Goal: Check status: Check status

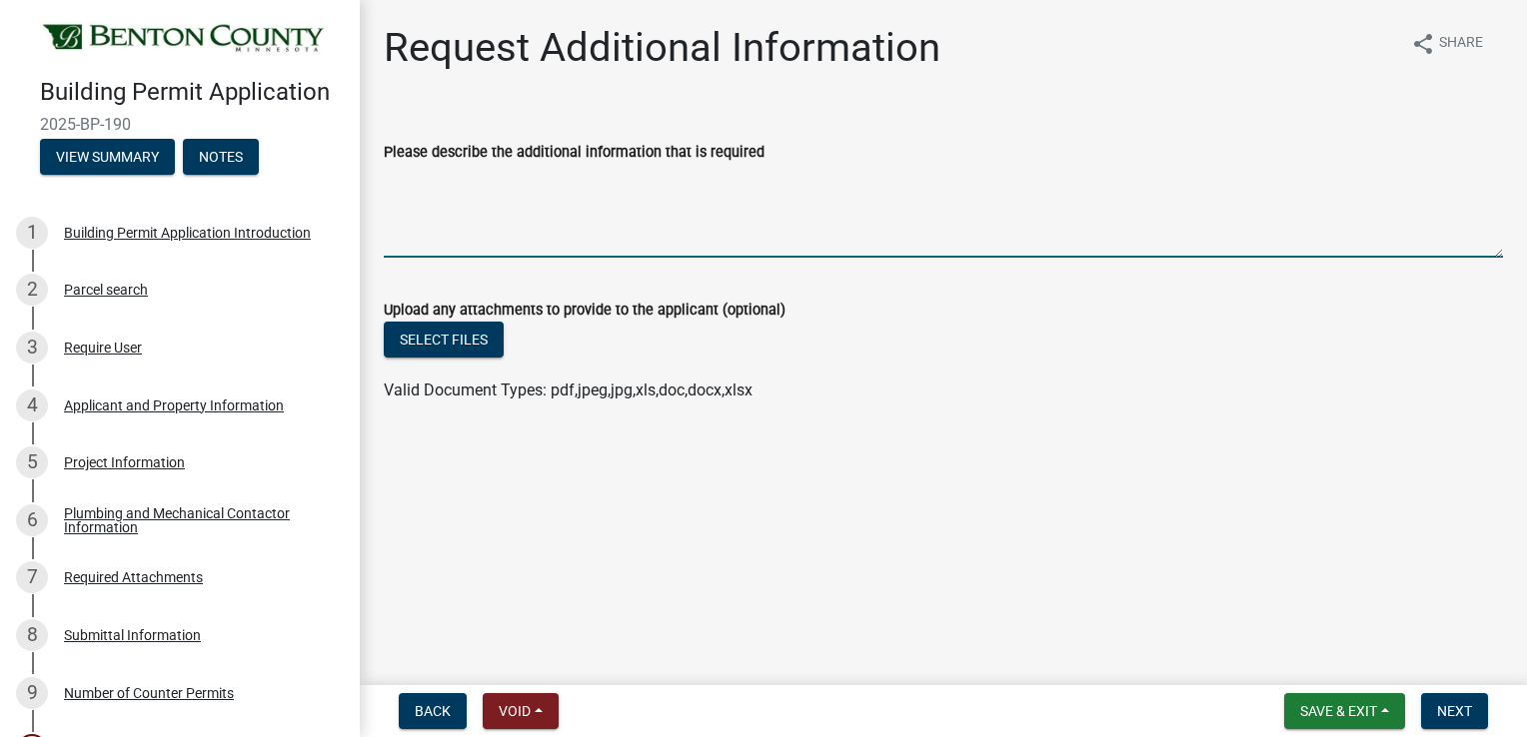
click at [413, 187] on textarea "Please describe the additional information that is required" at bounding box center [943, 211] width 1119 height 94
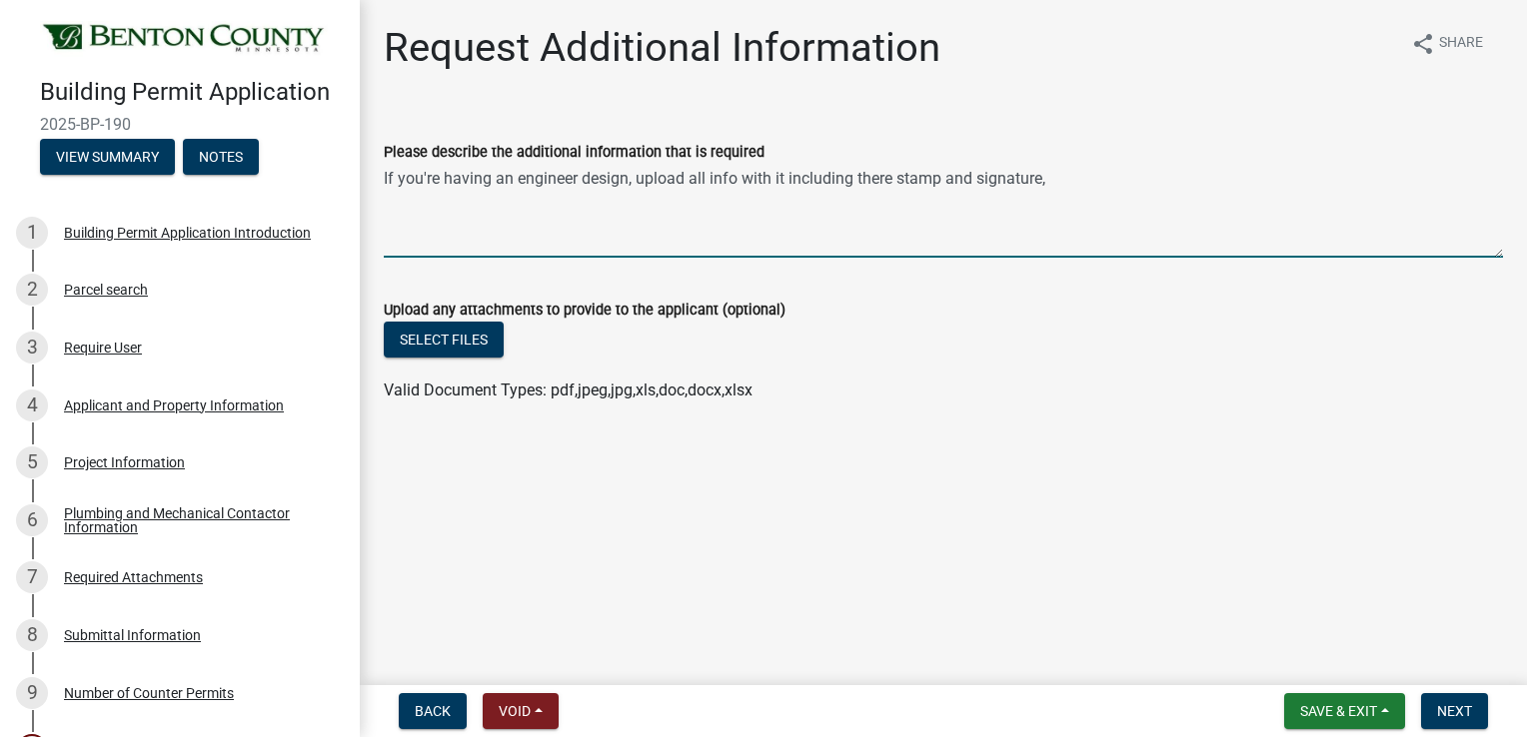
click at [494, 181] on textarea "If you're having an engineer design, upload all info with it including there st…" at bounding box center [943, 211] width 1119 height 94
click at [1047, 180] on textarea "If you're using an engineer design, upload all info with it including there sta…" at bounding box center [943, 211] width 1119 height 94
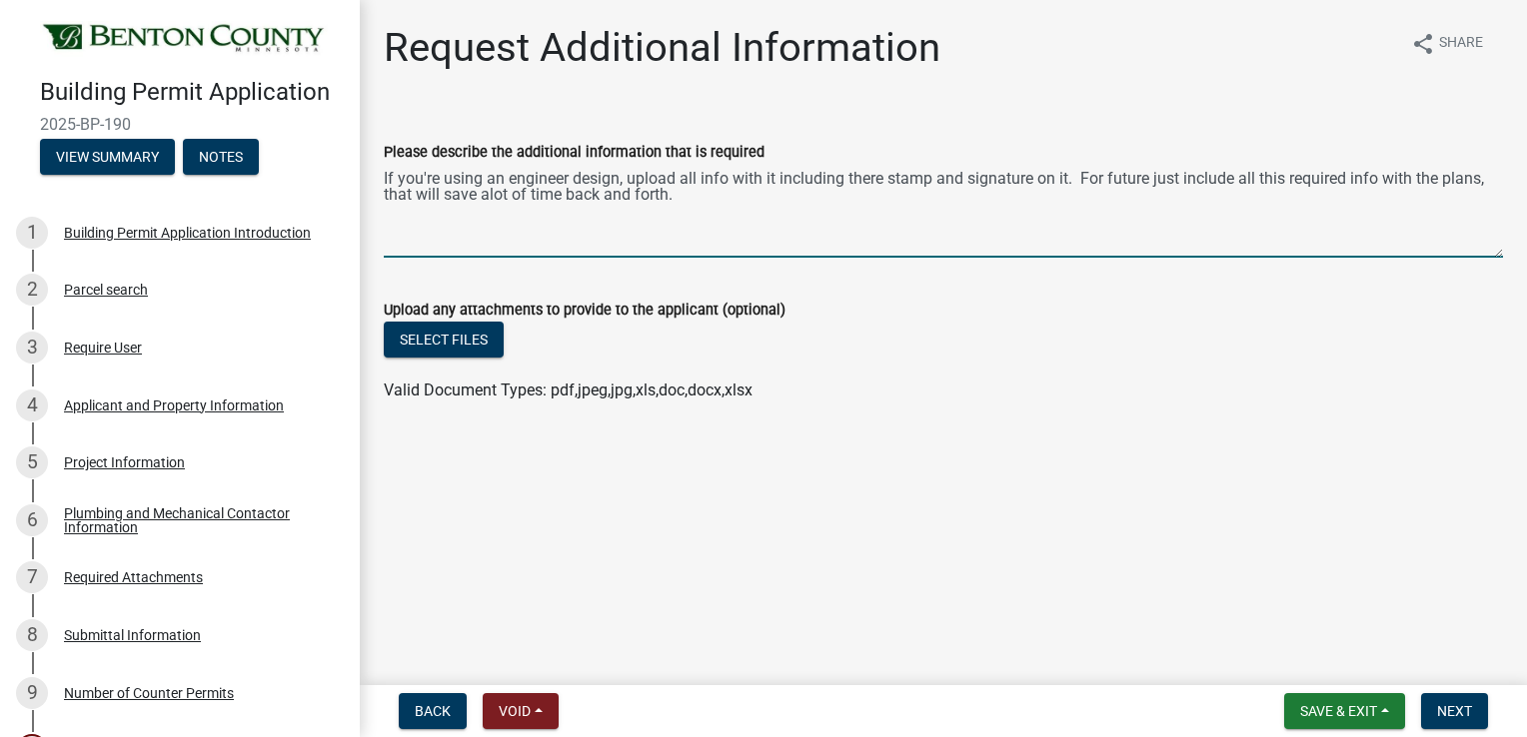
click at [560, 195] on textarea "If you're using an engineer design, upload all info with it including there sta…" at bounding box center [943, 211] width 1119 height 94
click at [635, 192] on textarea "If you're using an engineer design, upload all info with it including there sta…" at bounding box center [943, 211] width 1119 height 94
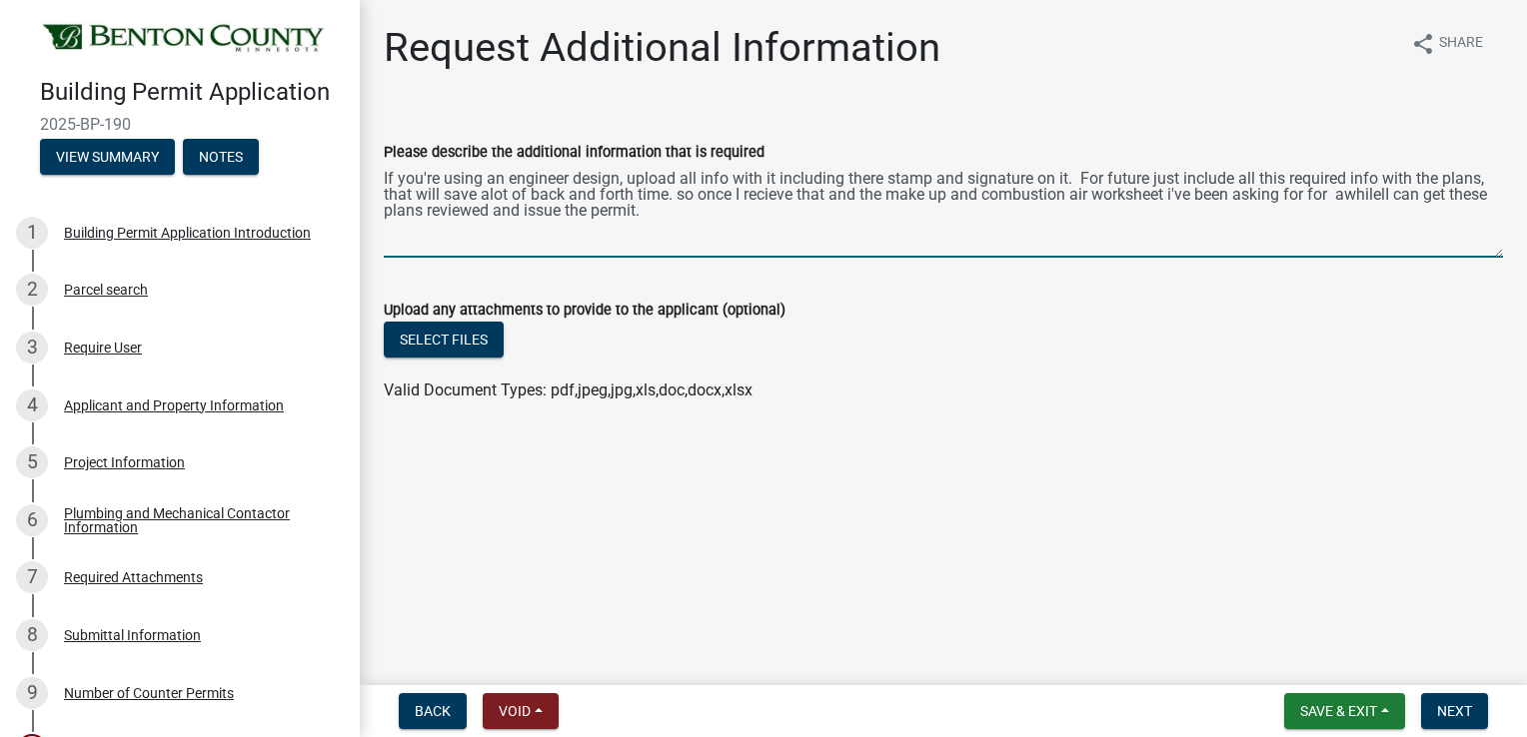
click at [511, 236] on textarea "If you're using an engineer design, upload all info with it including there sta…" at bounding box center [943, 211] width 1119 height 94
click at [1344, 197] on textarea "If you're using an engineer design, upload all info with it including there sta…" at bounding box center [943, 211] width 1119 height 94
click at [1365, 196] on textarea "If you're using an engineer design, upload all info with it including there sta…" at bounding box center [943, 211] width 1119 height 94
type textarea "If you're using an engineer design, upload all info with it including there sta…"
click at [1452, 706] on span "Next" at bounding box center [1454, 711] width 35 height 16
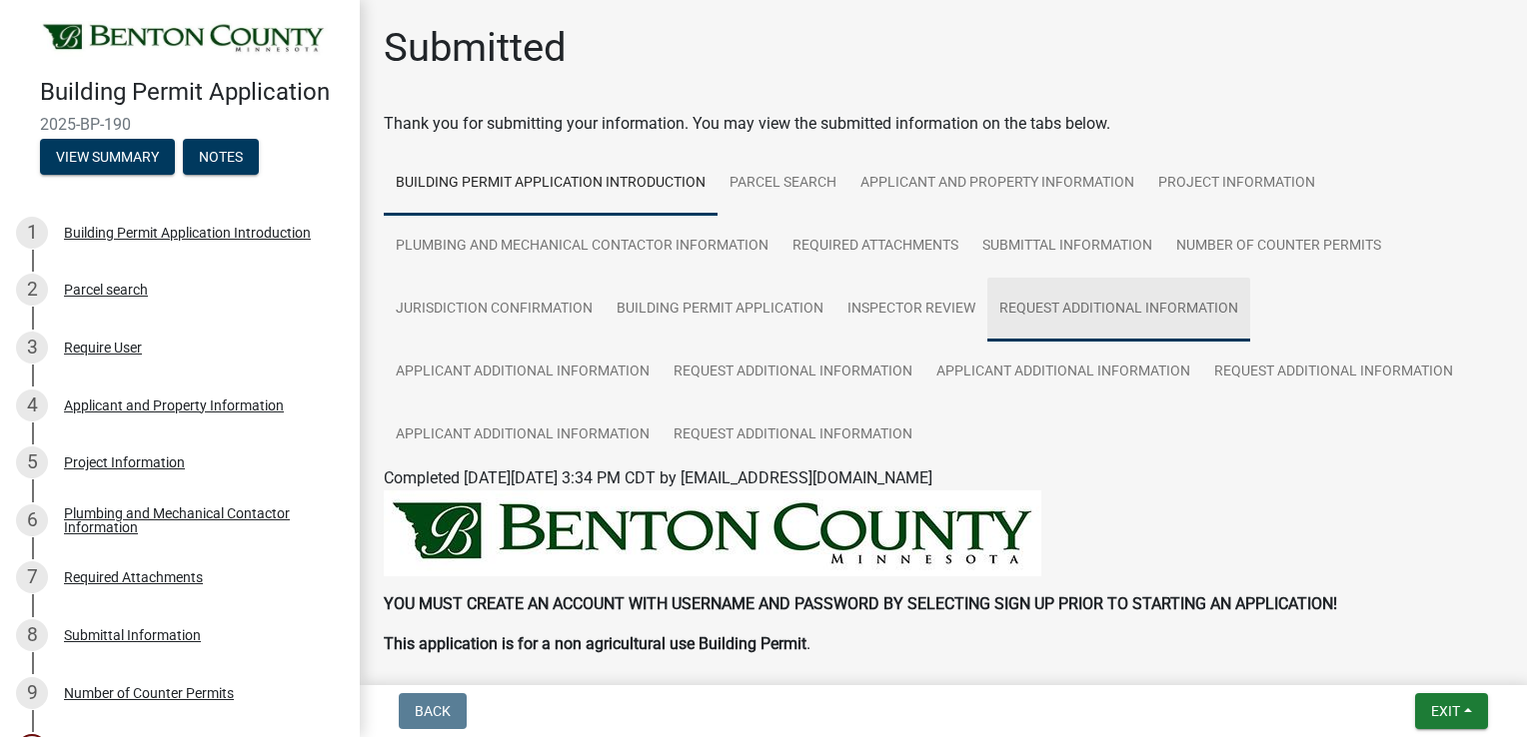
click at [1047, 309] on link "Request Additional Information" at bounding box center [1118, 310] width 263 height 64
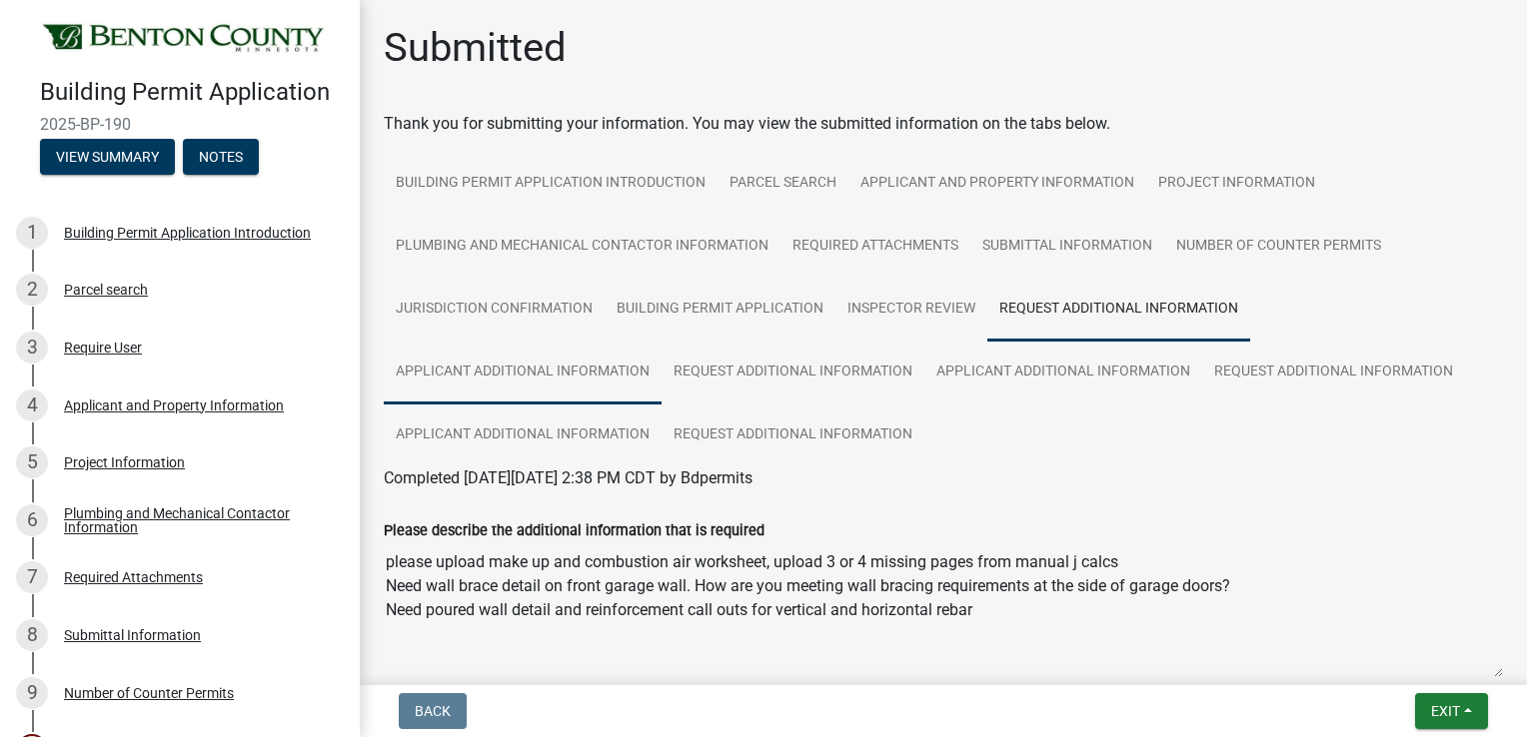
click at [562, 371] on link "Applicant Additional Information" at bounding box center [523, 373] width 278 height 64
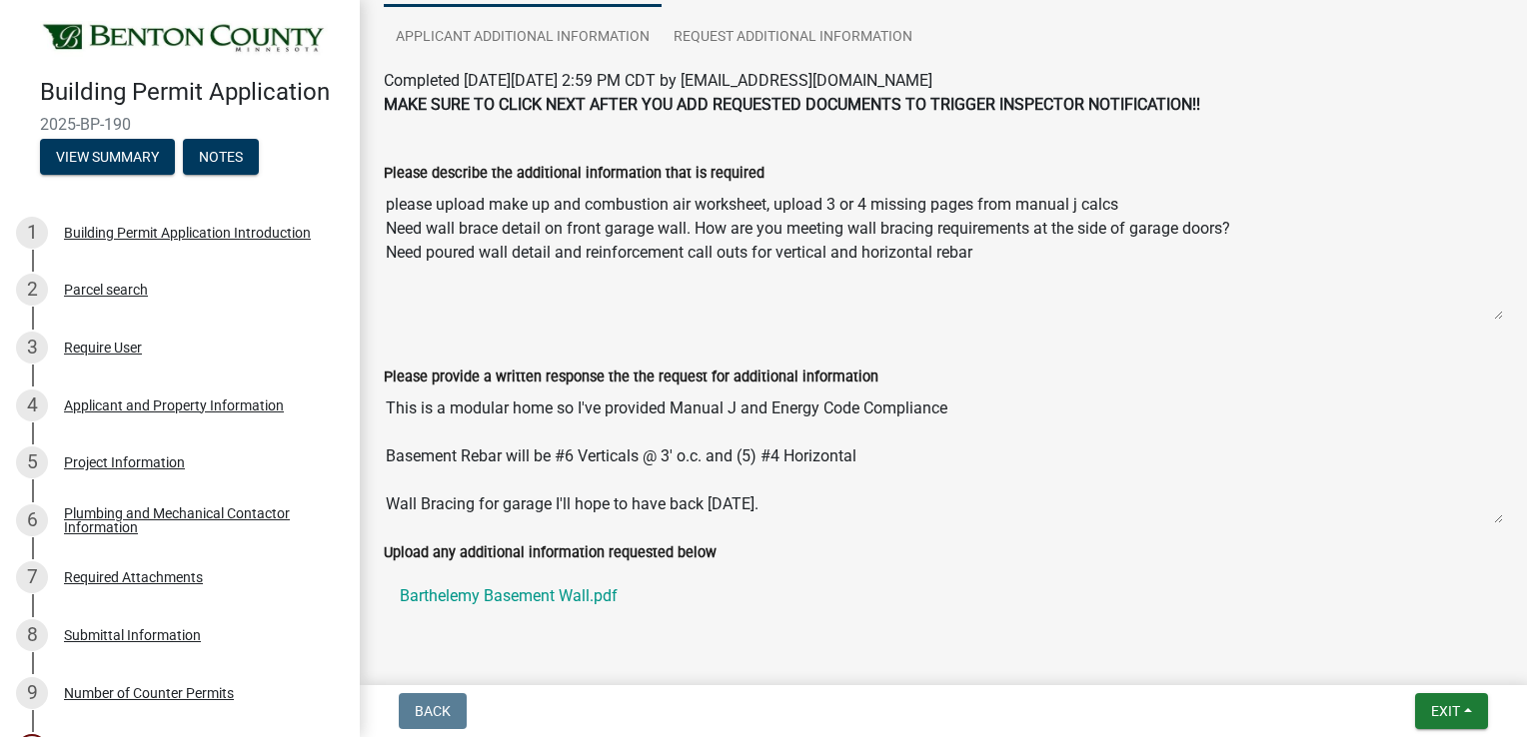
scroll to position [400, 0]
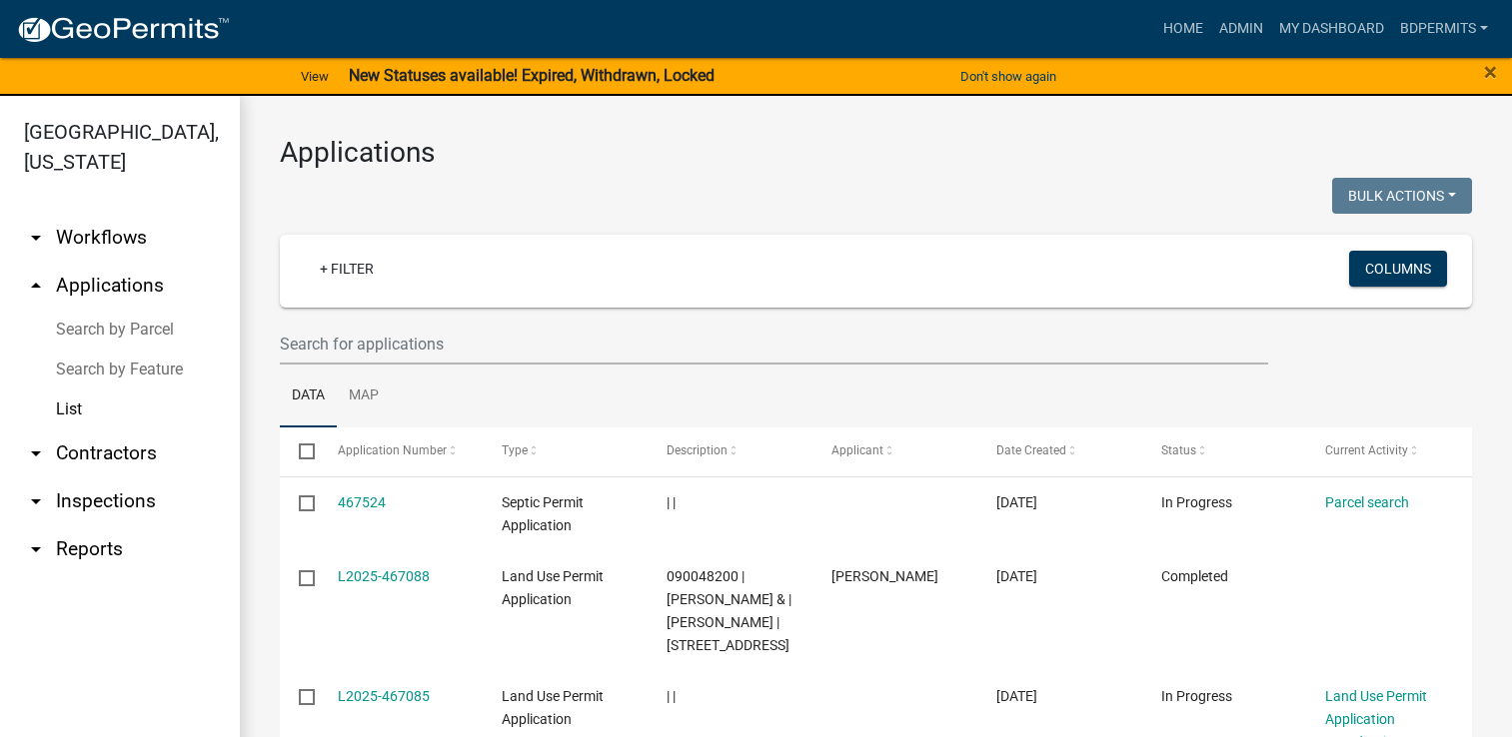
select select "3: 100"
click at [436, 337] on input "text" at bounding box center [774, 344] width 988 height 41
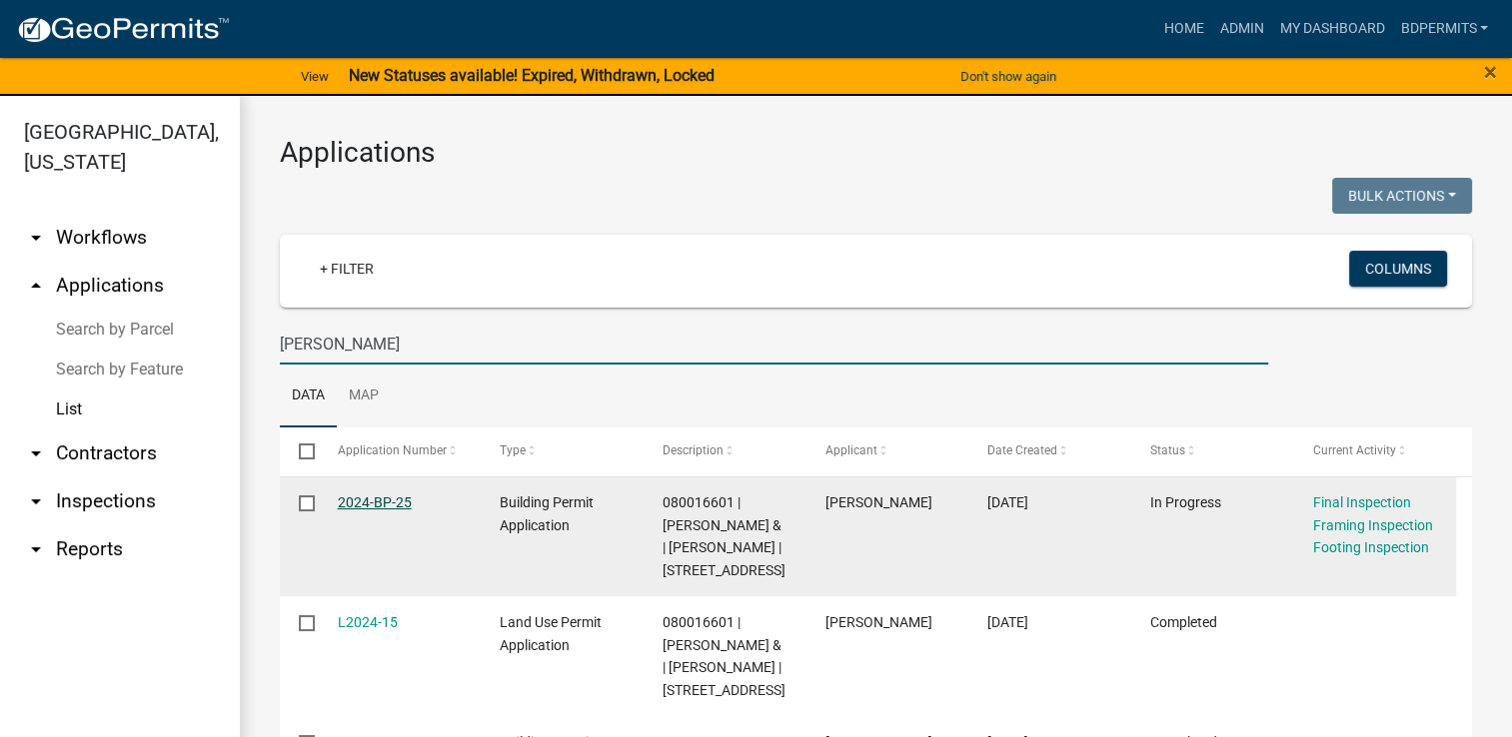
type input "[PERSON_NAME]"
click at [386, 506] on link "2024-BP-25" at bounding box center [375, 503] width 74 height 16
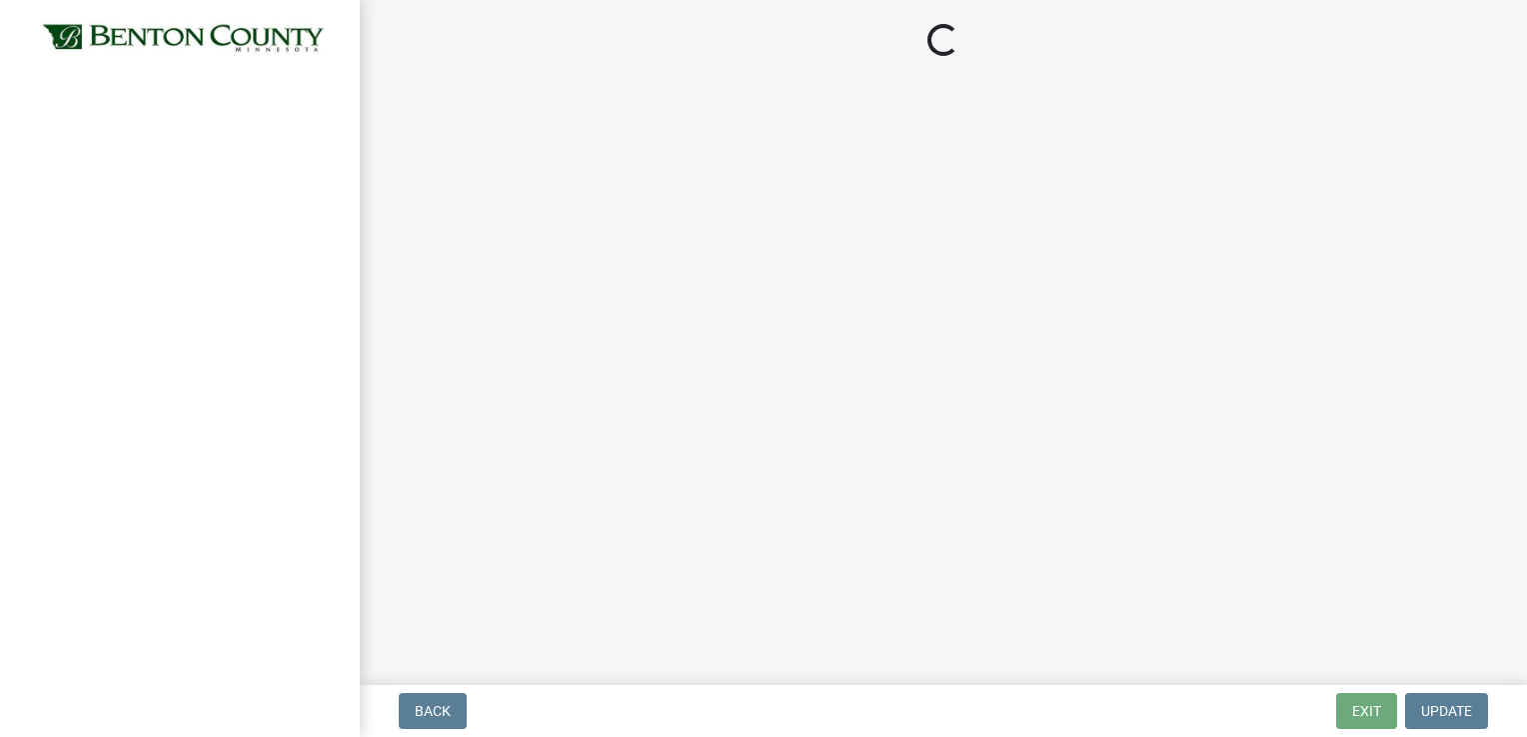
select select "17bfa135-5610-45df-8ce7-87530b7d86d4"
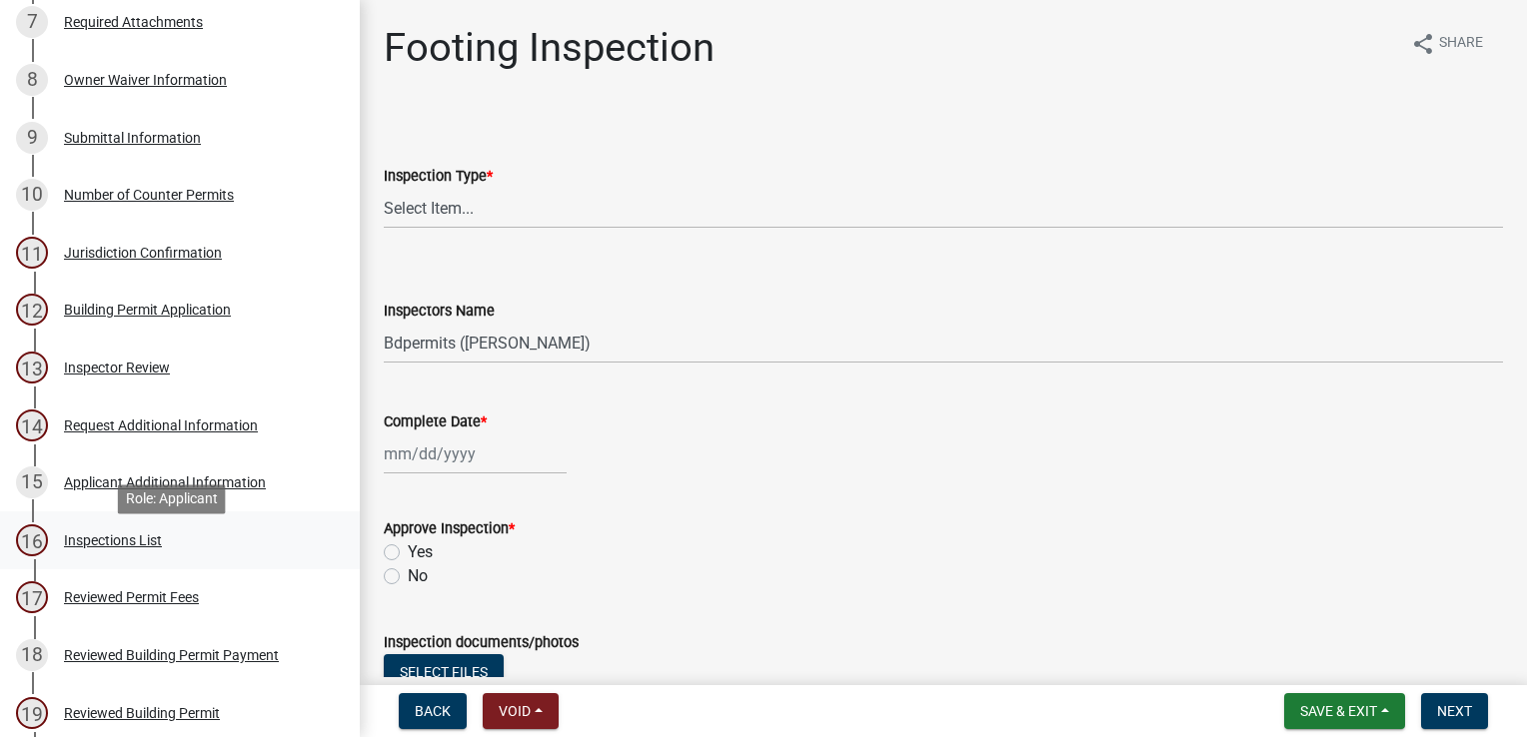
scroll to position [699, 0]
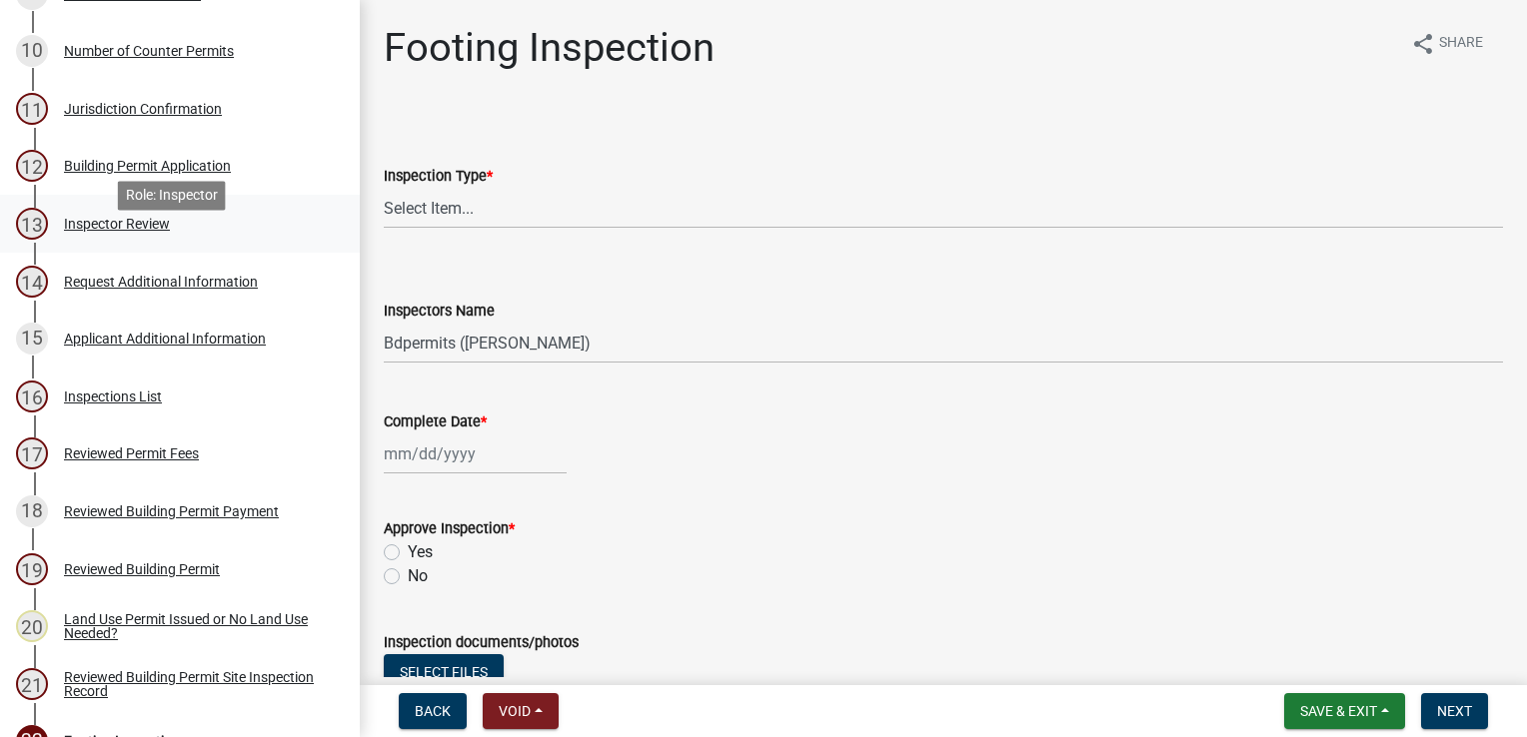
click at [124, 231] on div "Inspector Review" at bounding box center [117, 224] width 106 height 14
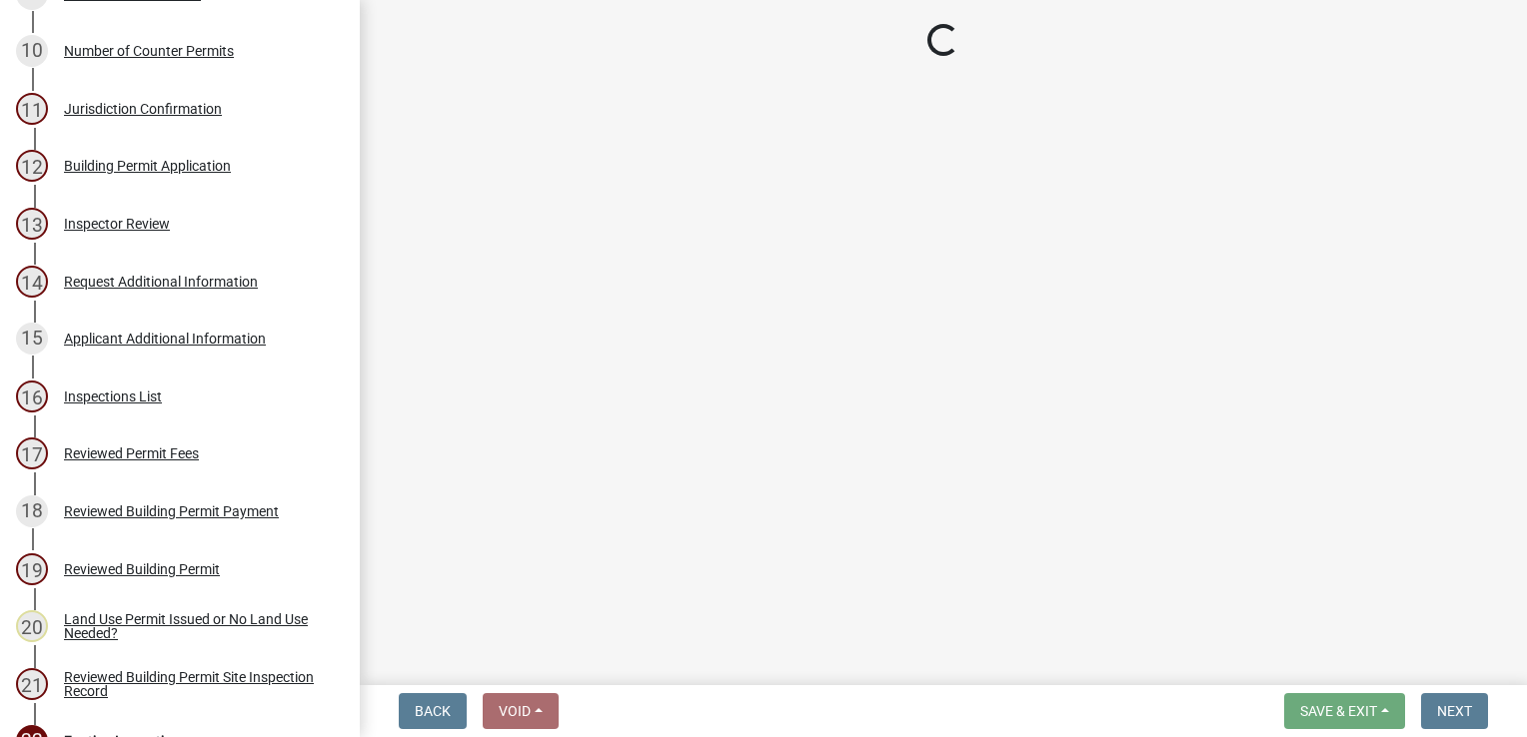
select select "94a12757-2a59-4079-8756-dca9431867ef"
select select "6dc0760e-8c08-4580-9fe9-6a7ebc6918b6"
select select "0198996b-7c5b-4e1d-9fce-5545e98e8655"
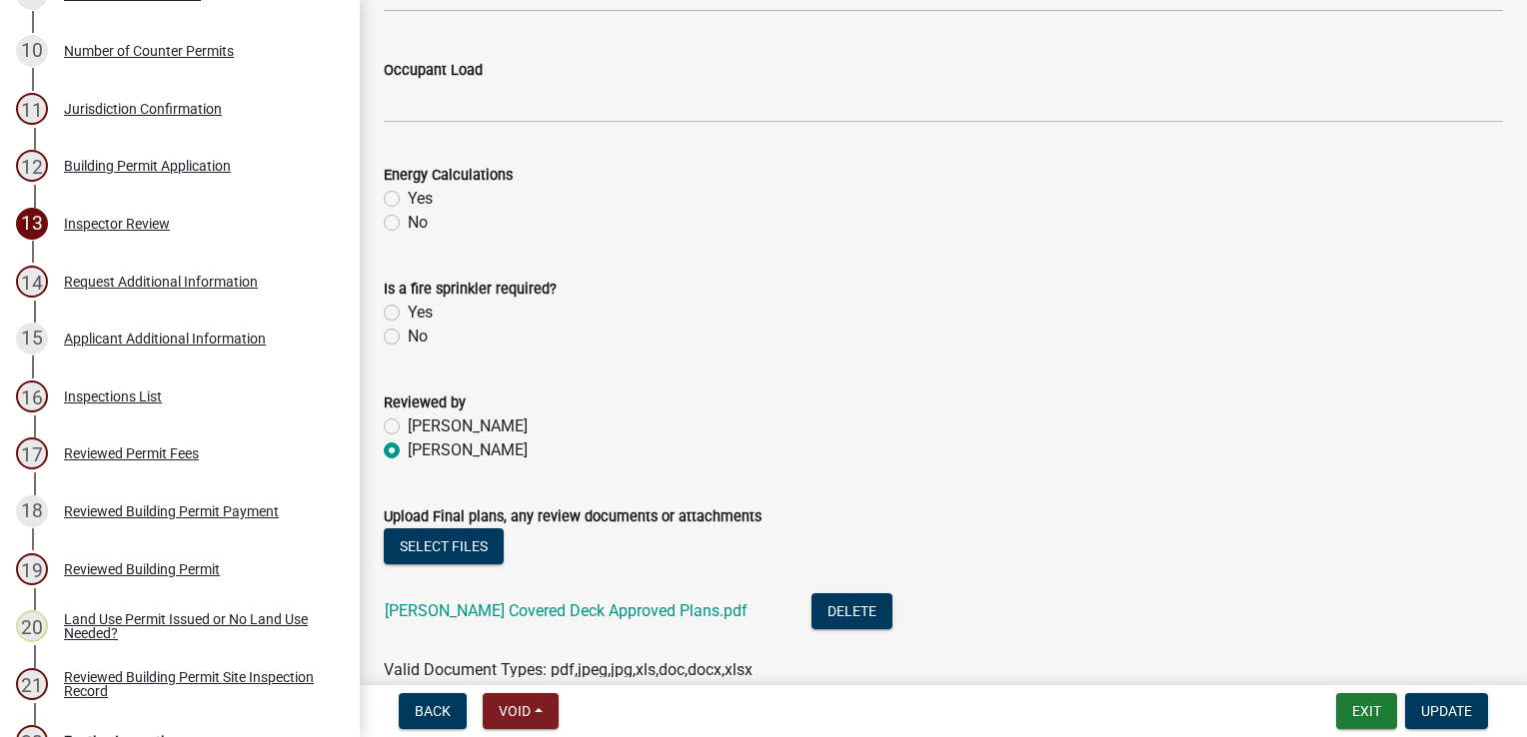
scroll to position [1075, 0]
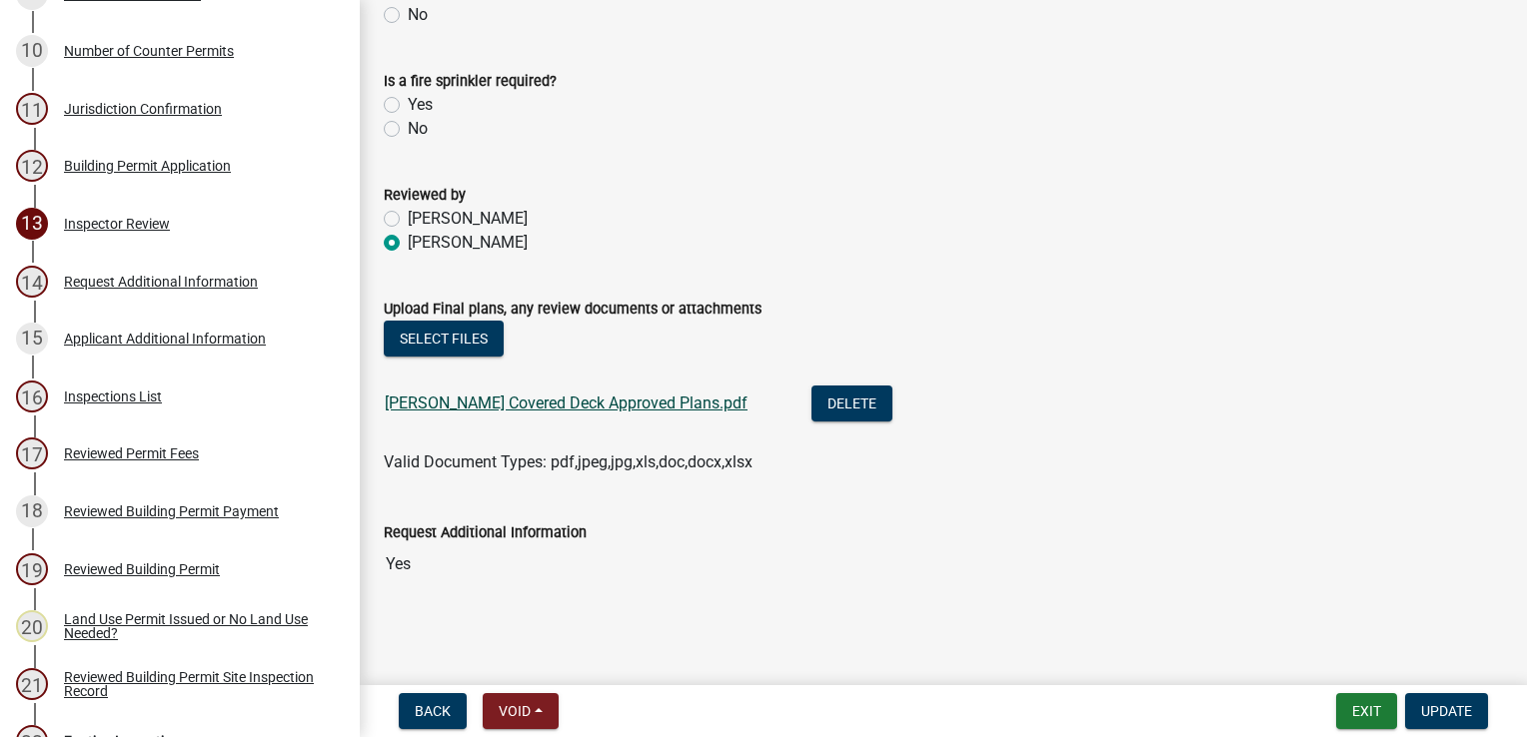
click at [571, 402] on link "[PERSON_NAME] Covered Deck Approved Plans.pdf" at bounding box center [566, 403] width 363 height 19
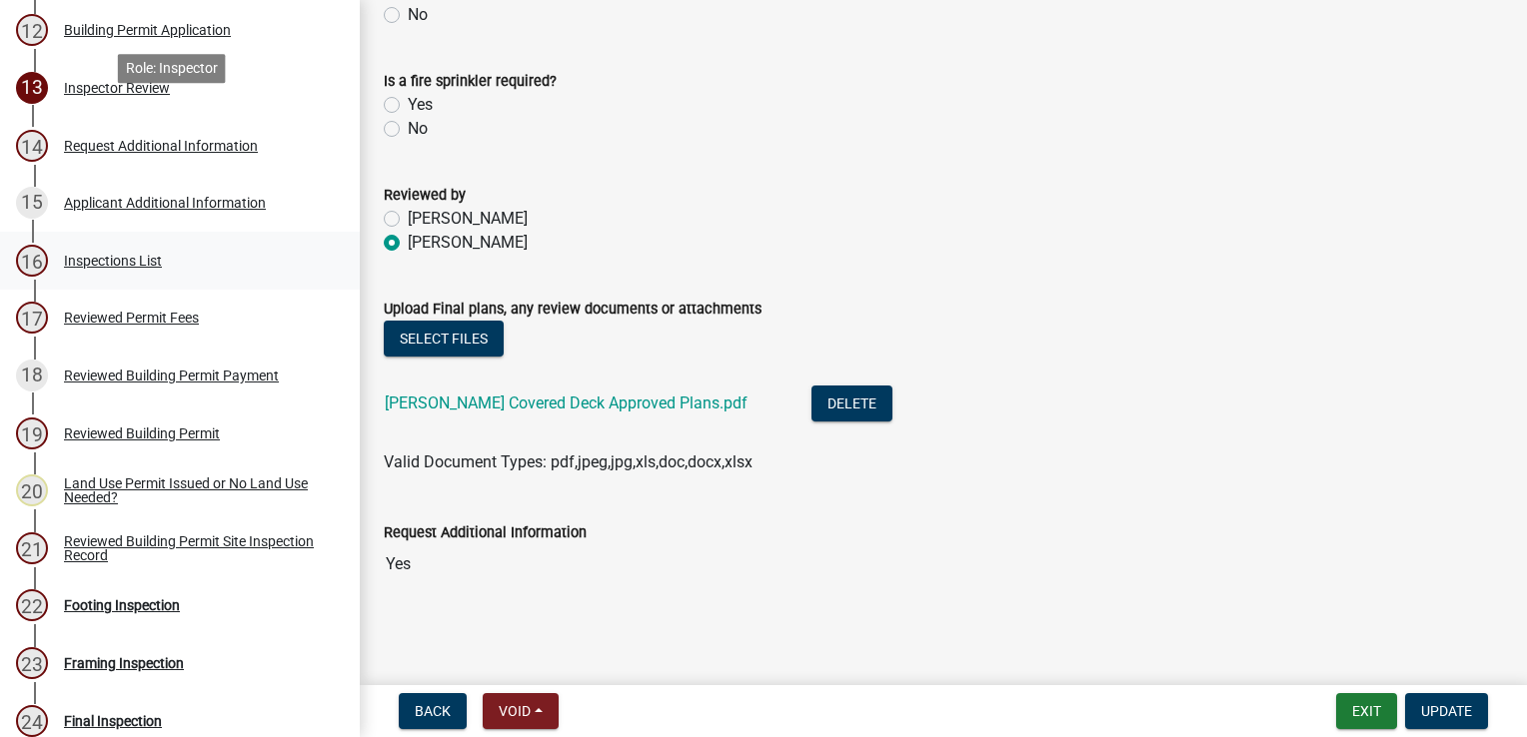
scroll to position [999, 0]
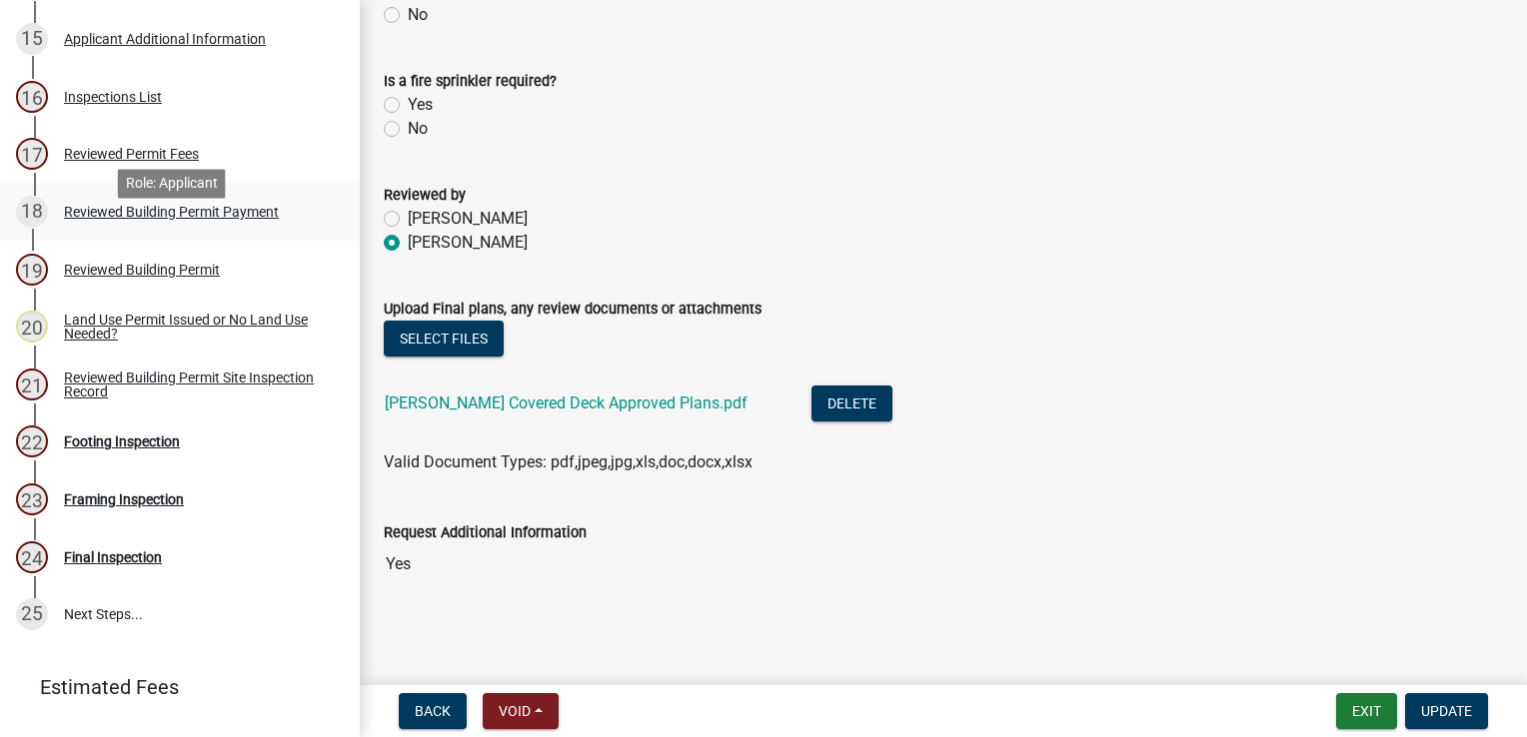
click at [104, 219] on div "Reviewed Building Permit Payment" at bounding box center [171, 212] width 215 height 14
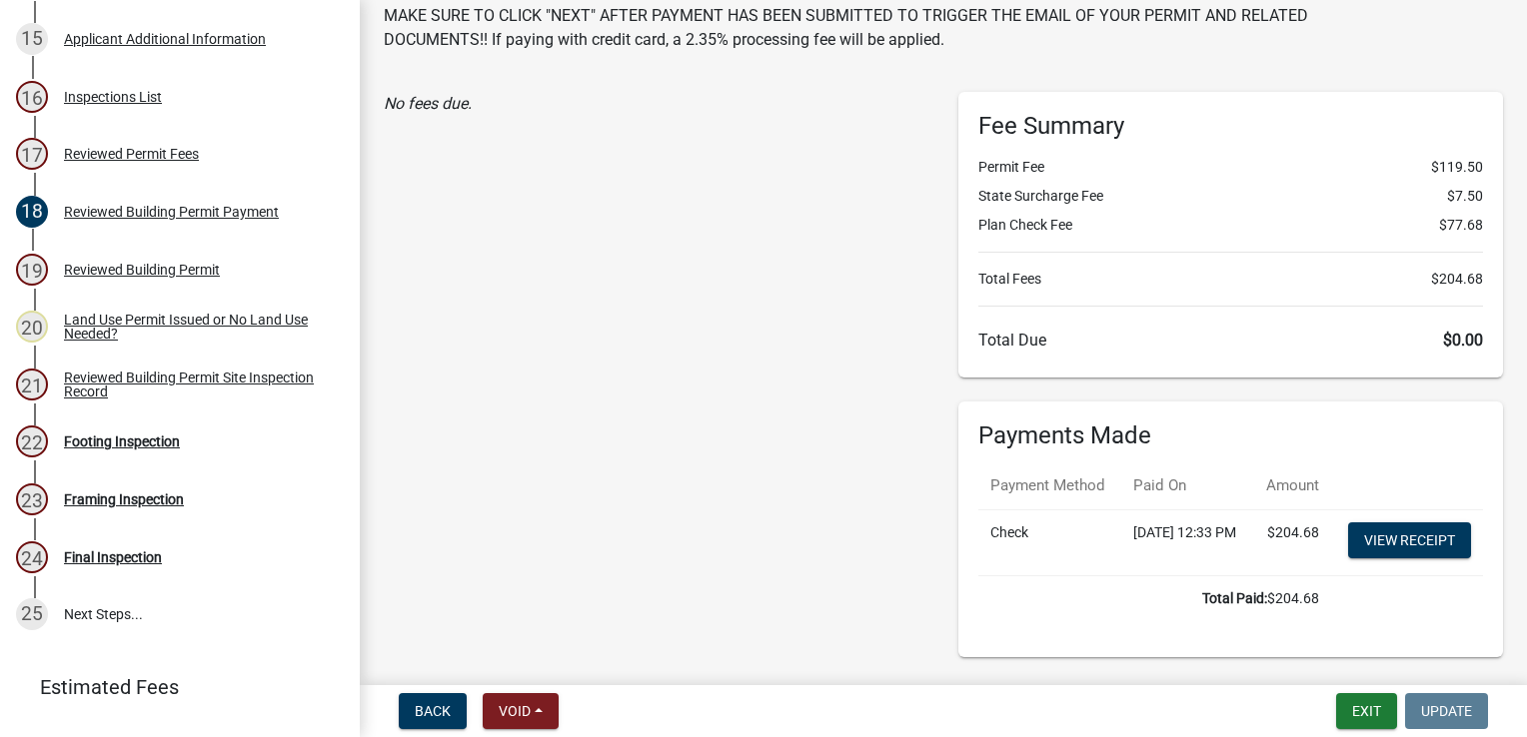
scroll to position [0, 0]
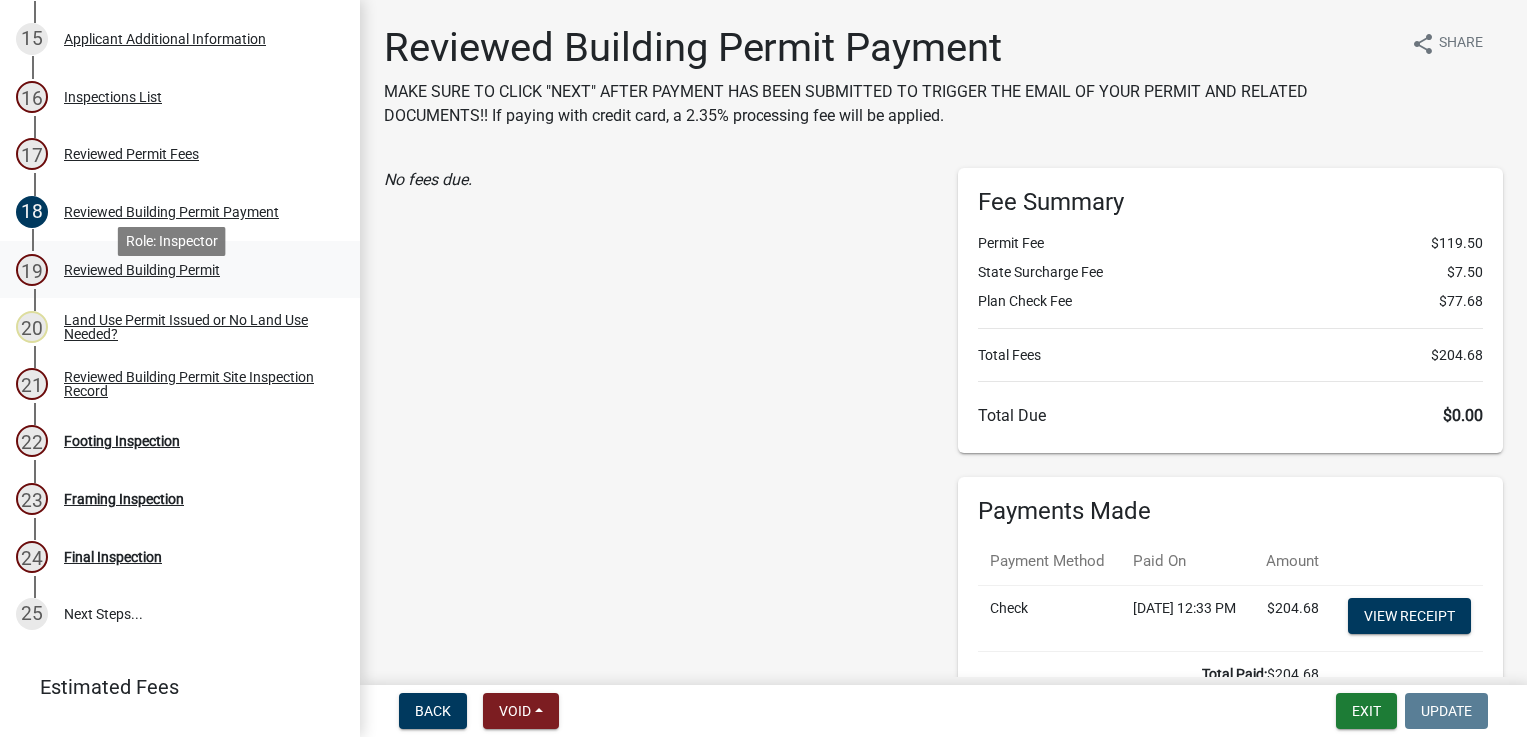
click at [166, 277] on div "Reviewed Building Permit" at bounding box center [142, 270] width 156 height 14
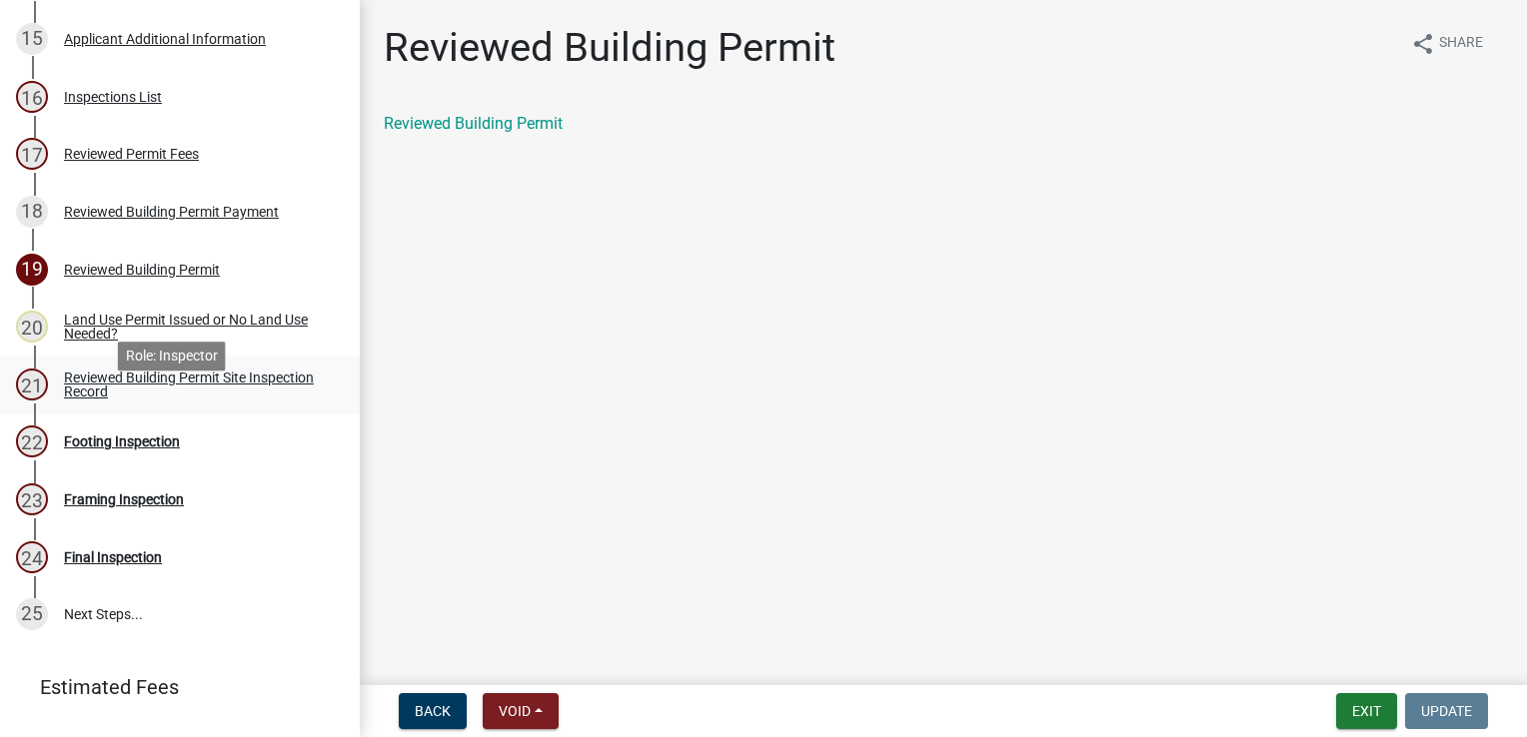
click at [148, 399] on div "Reviewed Building Permit Site Inspection Record" at bounding box center [196, 385] width 264 height 28
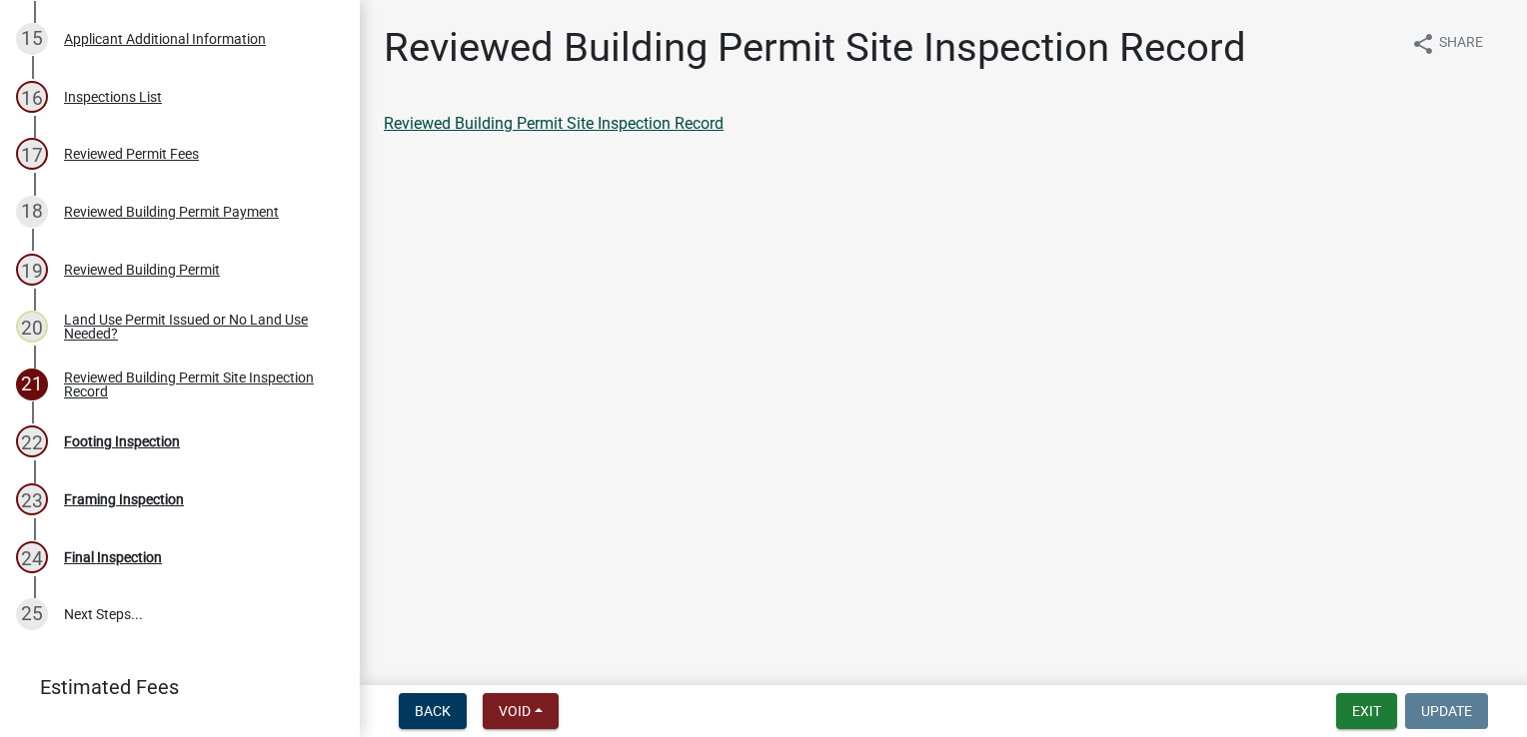
click at [455, 130] on link "Reviewed Building Permit Site Inspection Record" at bounding box center [554, 123] width 340 height 19
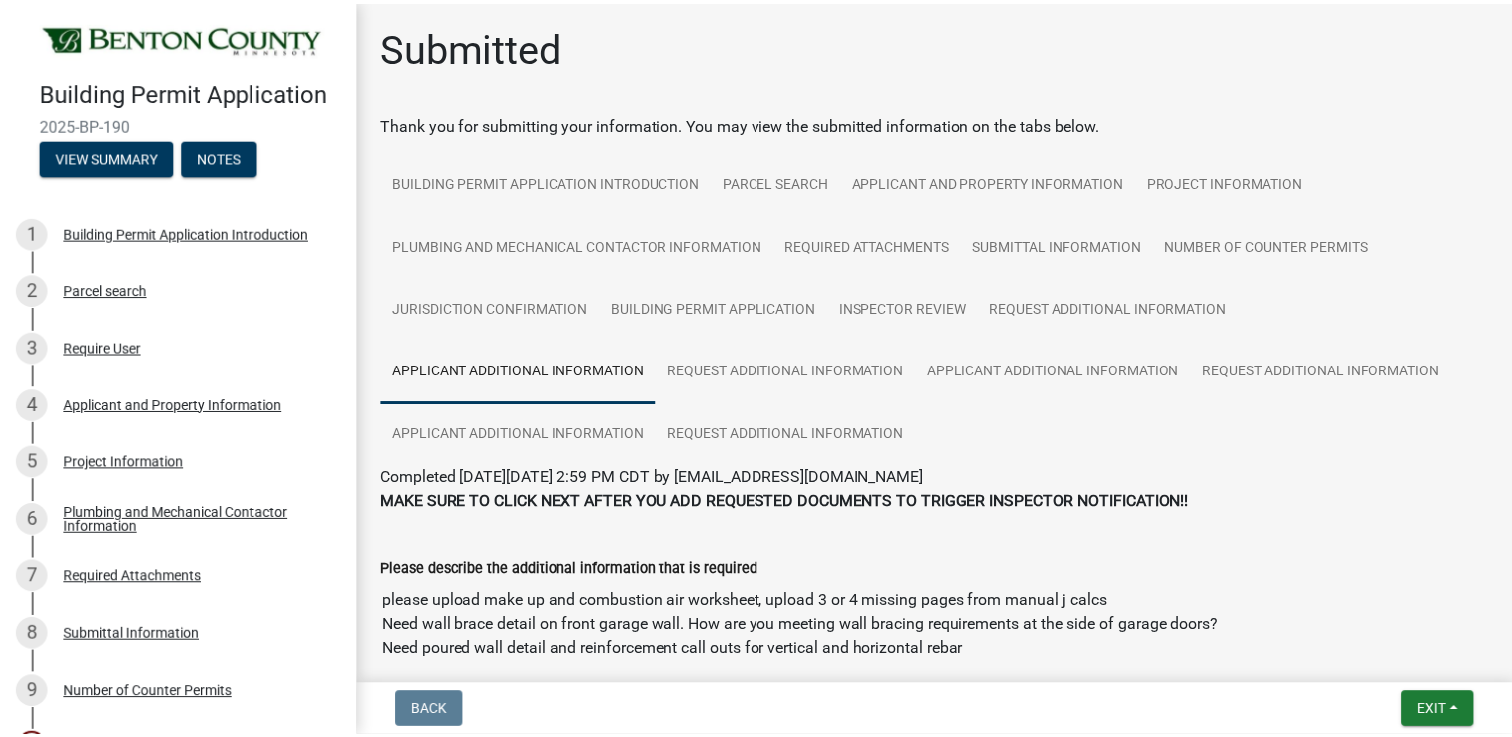
scroll to position [400, 0]
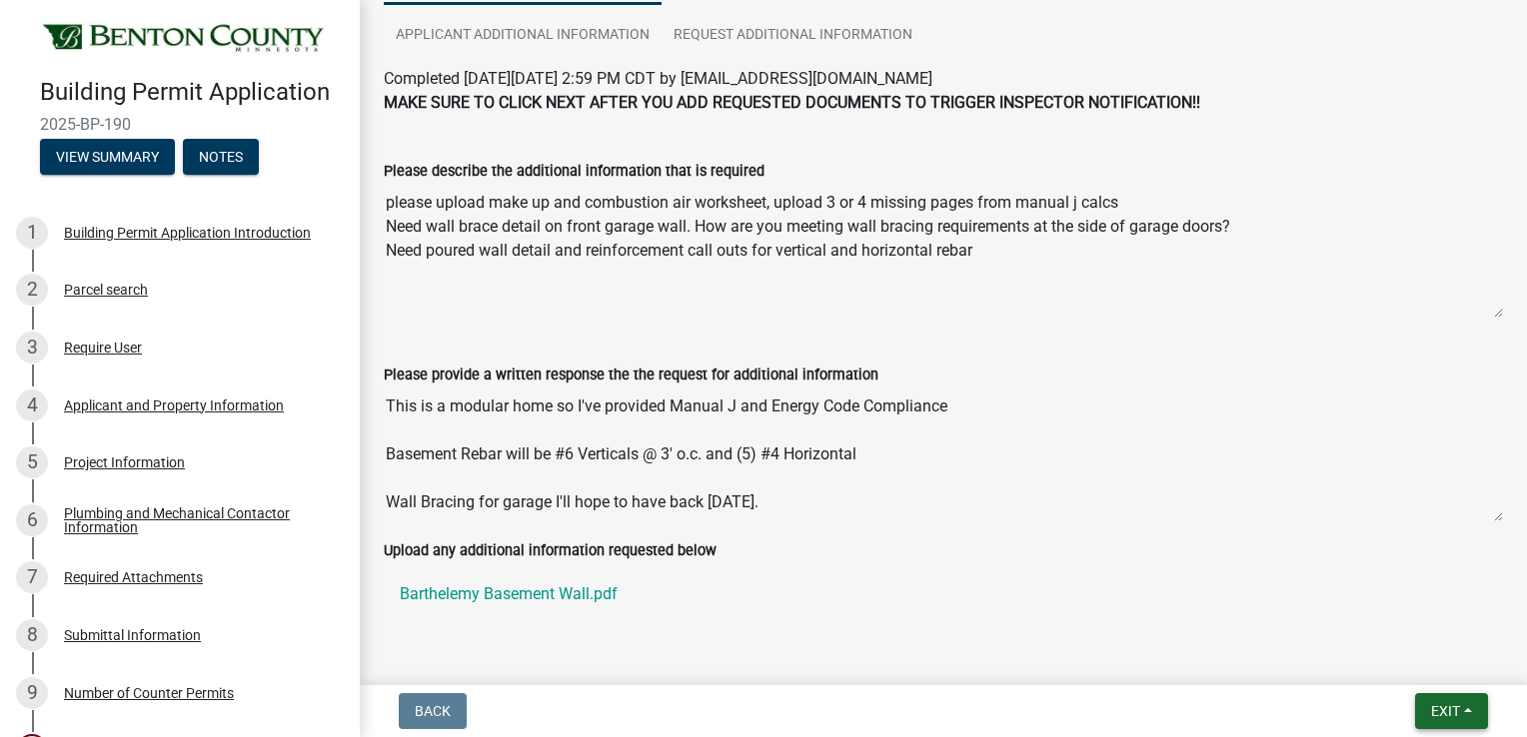
click at [1427, 708] on button "Exit" at bounding box center [1451, 711] width 73 height 36
click at [1407, 663] on button "Save & Exit" at bounding box center [1409, 659] width 160 height 48
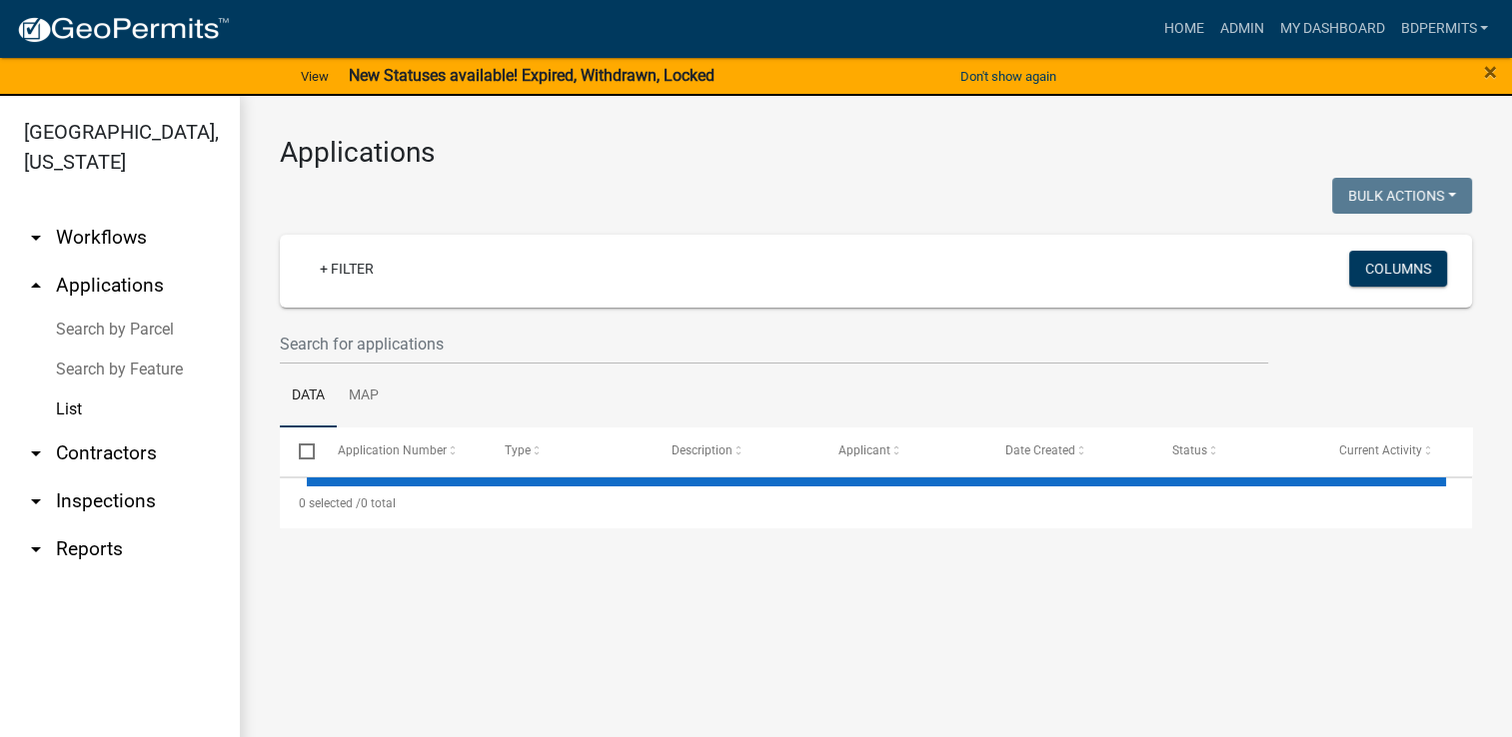
select select "3: 100"
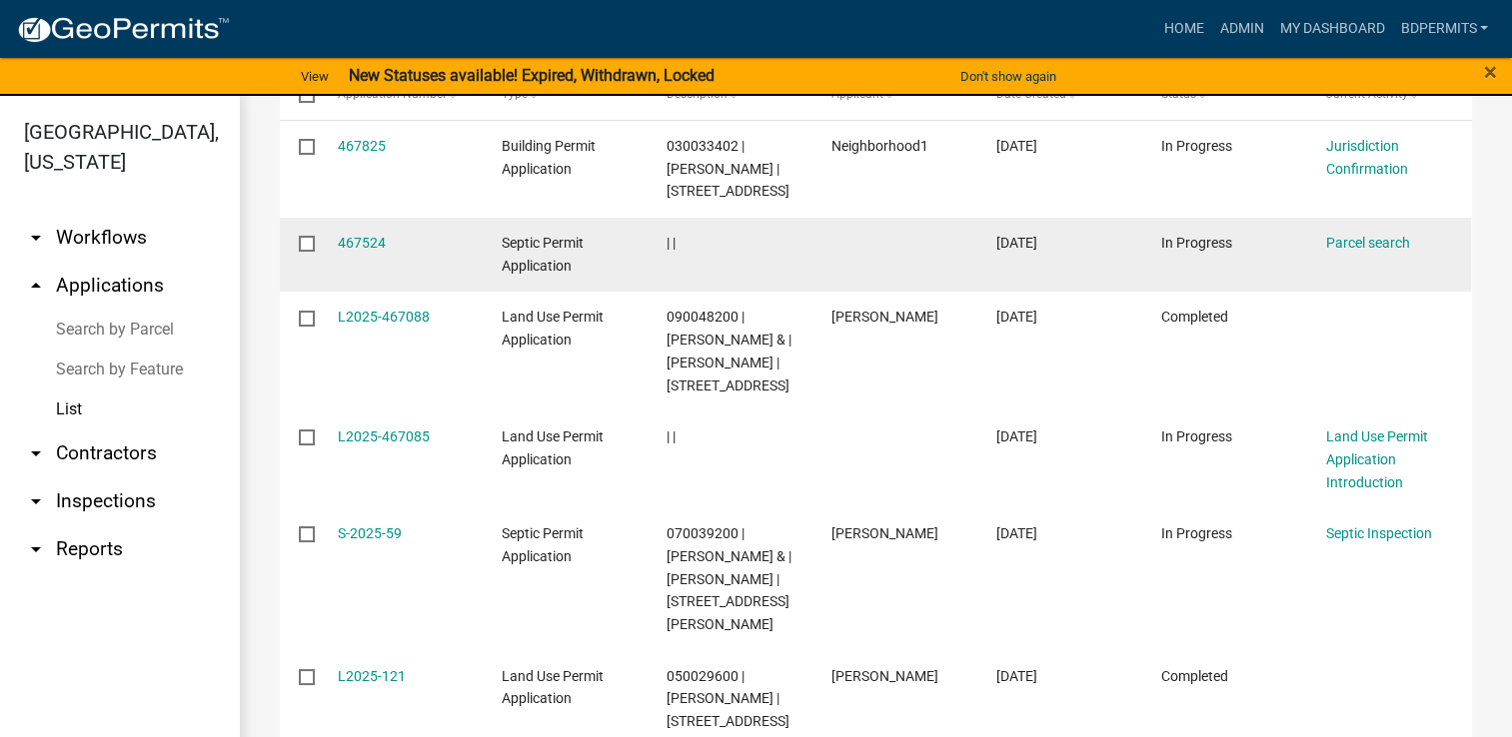
scroll to position [400, 0]
